Goal: Task Accomplishment & Management: Use online tool/utility

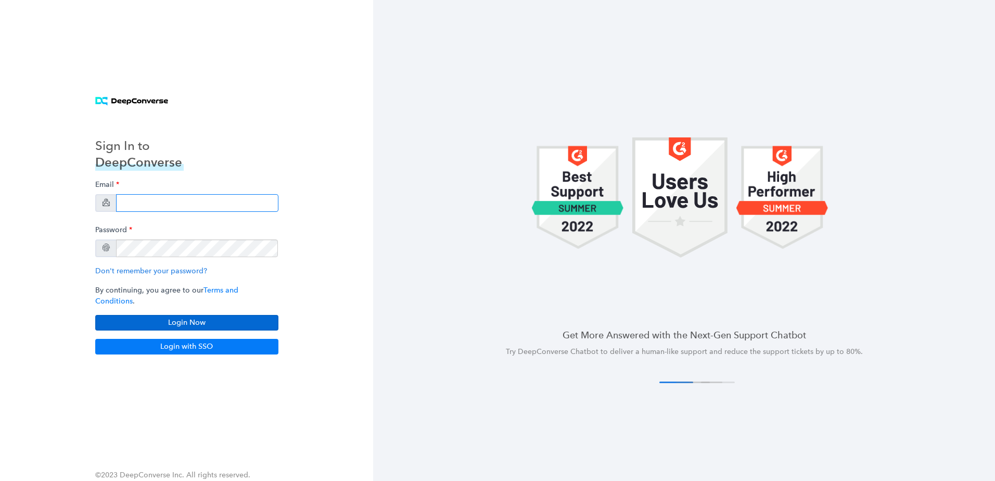
type input "[PERSON_NAME][EMAIL_ADDRESS][PERSON_NAME][DOMAIN_NAME]"
click at [224, 325] on button "Login Now" at bounding box center [186, 323] width 183 height 16
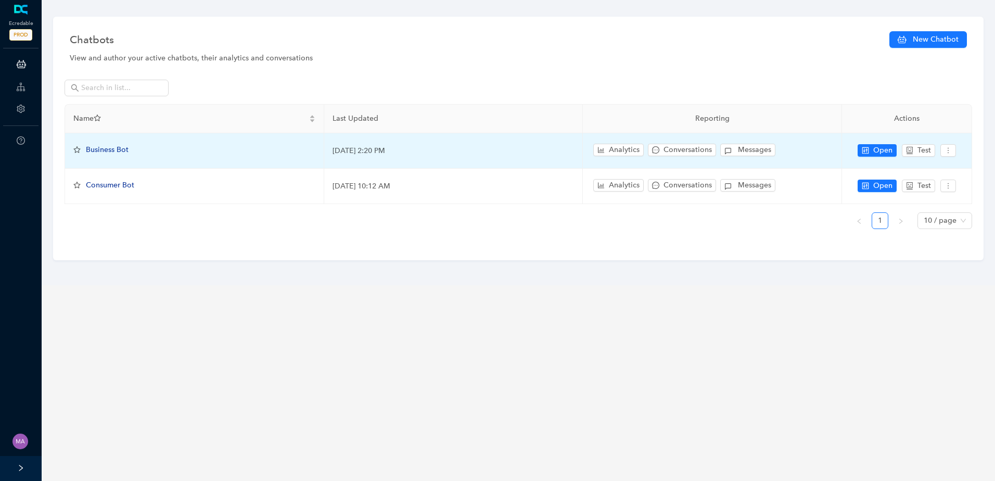
click at [113, 148] on span "Business Bot" at bounding box center [107, 149] width 43 height 9
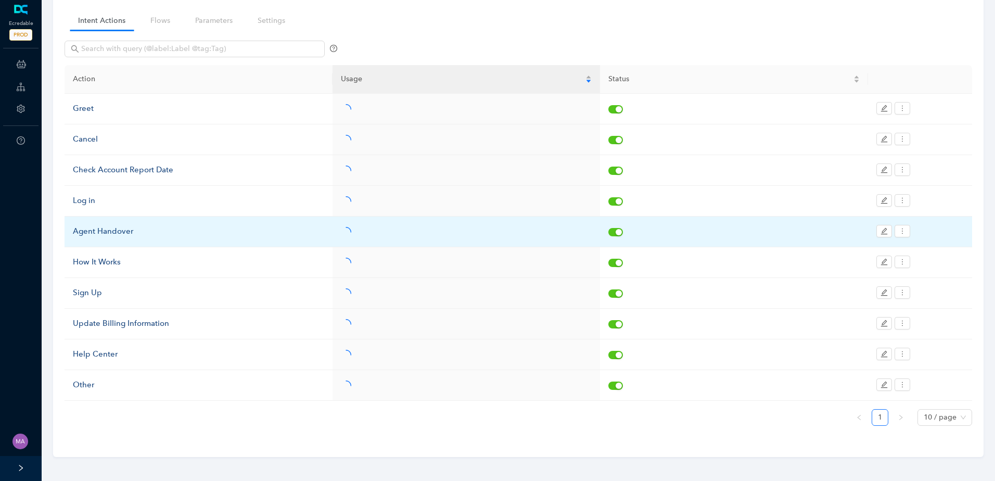
scroll to position [78, 0]
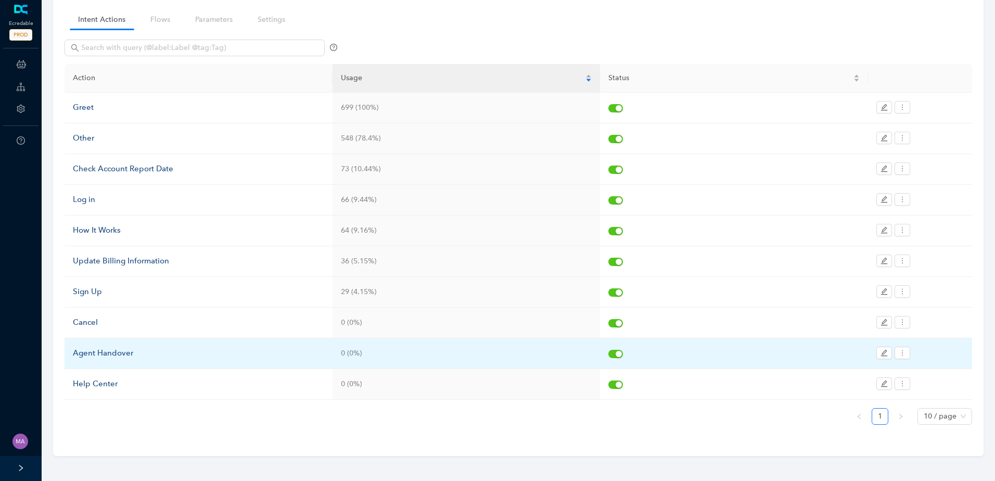
click at [102, 355] on div "Agent Handover" at bounding box center [198, 353] width 251 height 12
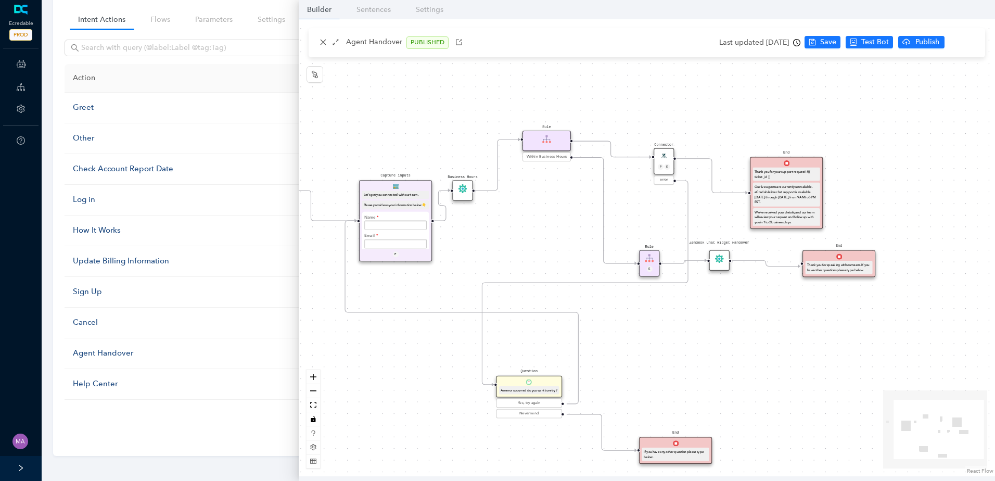
drag, startPoint x: 629, startPoint y: 198, endPoint x: 548, endPoint y: 247, distance: 95.2
click at [548, 247] on div "Start End If you have any other question please type below. Connector P E error…" at bounding box center [647, 247] width 696 height 457
drag, startPoint x: 649, startPoint y: 271, endPoint x: 631, endPoint y: 247, distance: 30.2
click at [530, 220] on div "Start End If you have any other question please type below. Connector P E error…" at bounding box center [647, 247] width 696 height 457
click at [449, 215] on icon "Edge from e7b41dfe-3bde-c007-c096-cef069175f45 to ec9b0b58-7d9d-1907-132b-3d250…" at bounding box center [442, 205] width 16 height 30
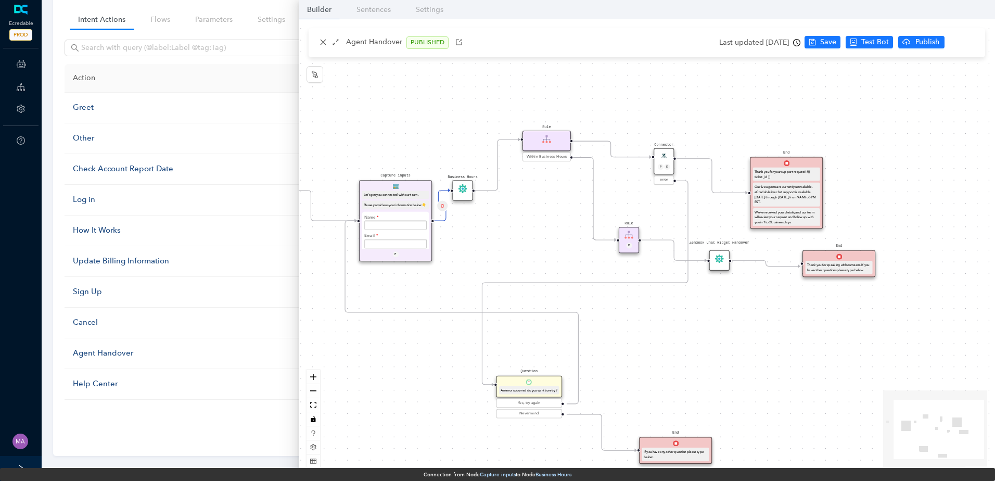
click at [526, 212] on div "Start End If you have any other question please type below. Connector P E error…" at bounding box center [647, 247] width 696 height 457
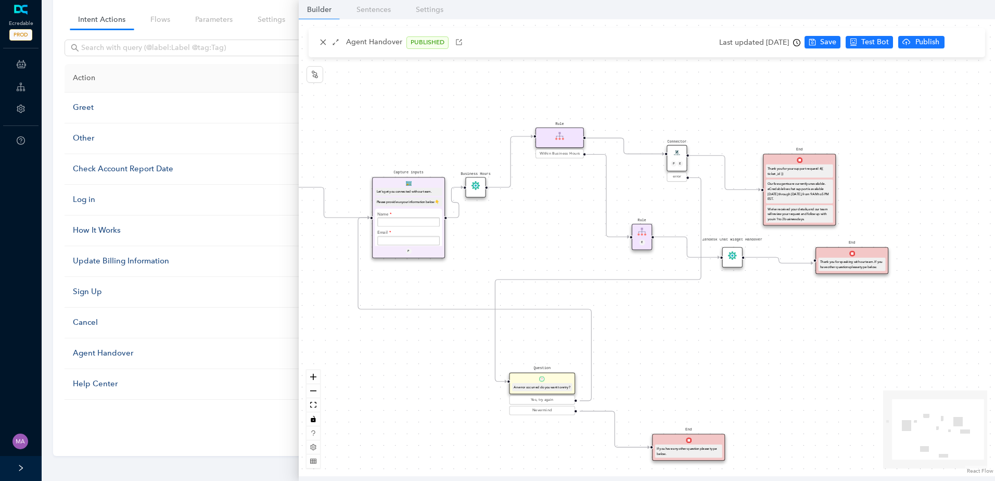
drag, startPoint x: 536, startPoint y: 232, endPoint x: 549, endPoint y: 231, distance: 13.0
click at [549, 231] on div "Start End If you have any other question please type below. Connector P E error…" at bounding box center [647, 247] width 696 height 457
